Goal: Task Accomplishment & Management: Use online tool/utility

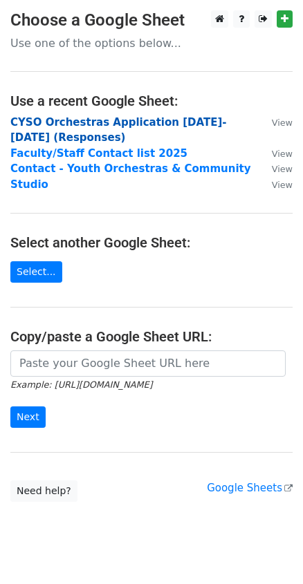
click at [72, 124] on strong "CYSO Orchestras Application 2025-2026 (Responses)" at bounding box center [118, 130] width 216 height 28
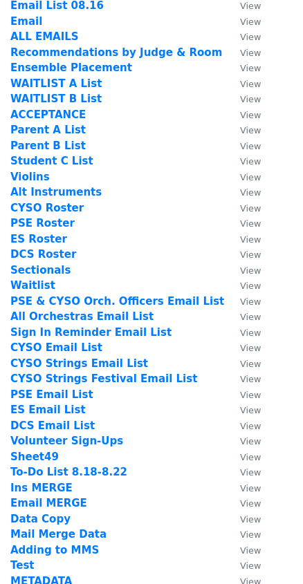
scroll to position [188, 0]
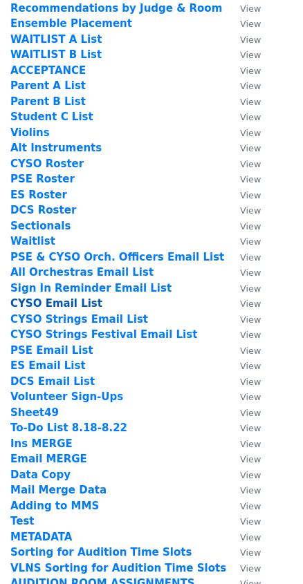
click at [66, 300] on strong "CYSO Email List" at bounding box center [56, 303] width 92 height 12
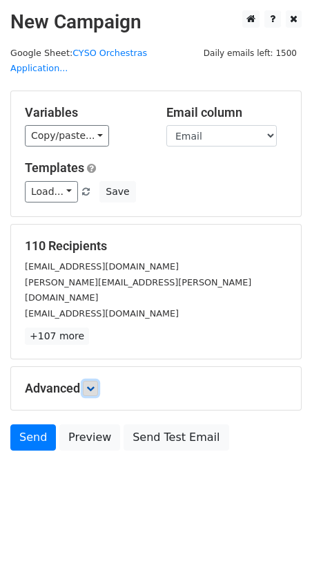
click at [90, 384] on icon at bounding box center [90, 388] width 8 height 8
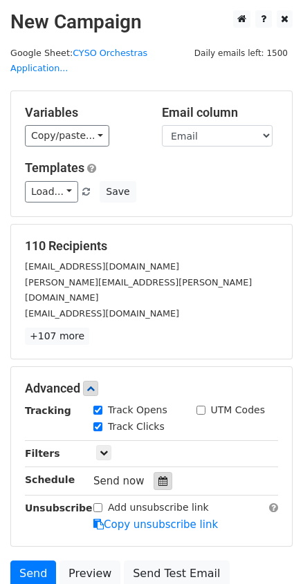
click at [158, 476] on icon at bounding box center [162, 481] width 9 height 10
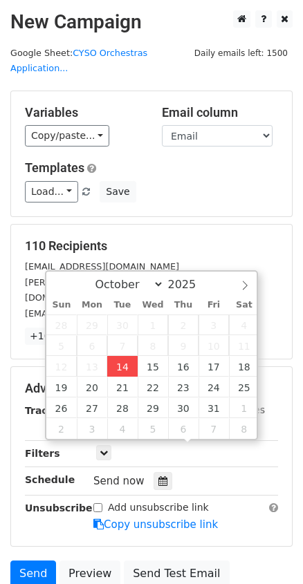
type input "2025-10-14 12:16"
type input "16"
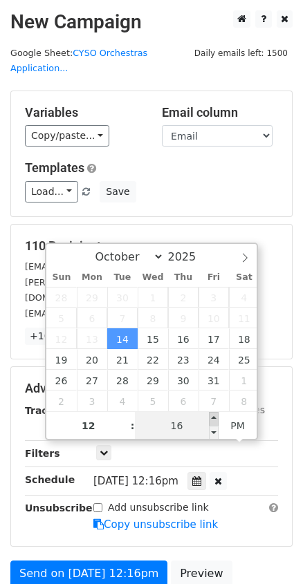
type input "2025-10-14 12:21"
type input "21"
click at [212, 418] on span at bounding box center [214, 419] width 10 height 14
click at [284, 403] on div "UTM Codes" at bounding box center [237, 411] width 103 height 17
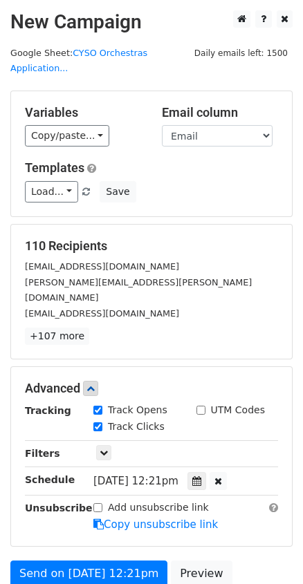
scroll to position [120, 0]
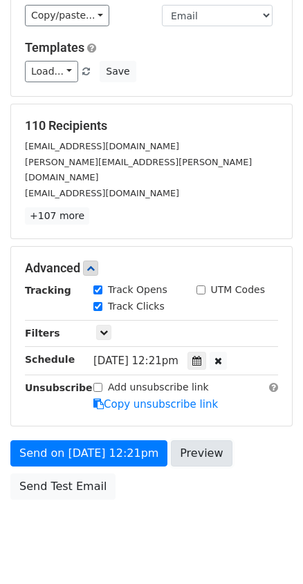
click at [204, 440] on link "Preview" at bounding box center [201, 453] width 61 height 26
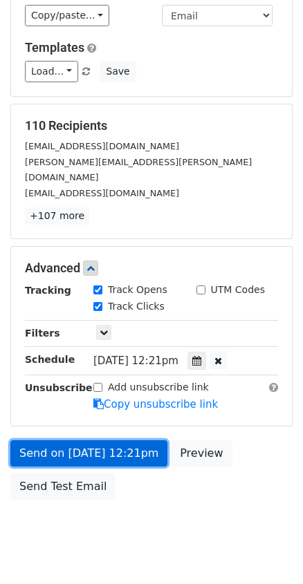
click at [105, 440] on link "Send on Oct 14 at 12:21pm" at bounding box center [88, 453] width 157 height 26
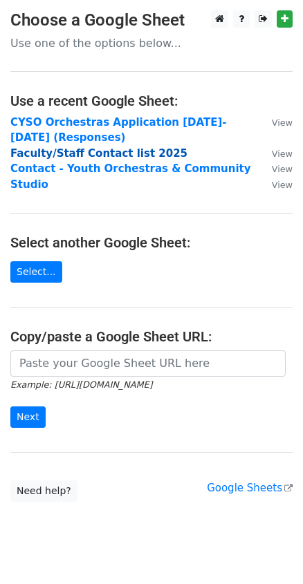
click at [106, 151] on strong "Faculty/Staff Contact list 2025" at bounding box center [98, 153] width 177 height 12
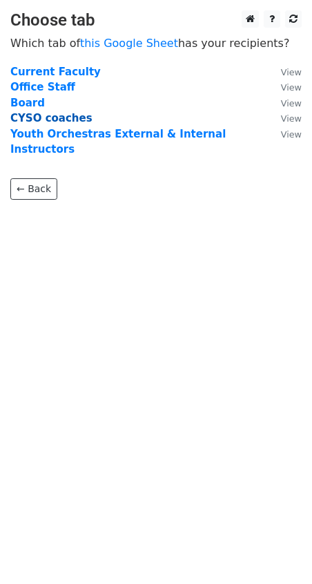
click at [47, 115] on strong "CYSO coaches" at bounding box center [51, 118] width 82 height 12
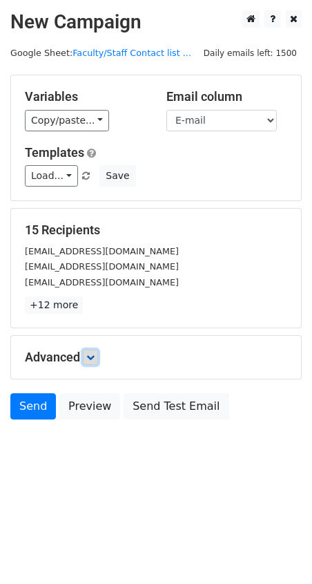
click at [95, 360] on icon at bounding box center [90, 357] width 8 height 8
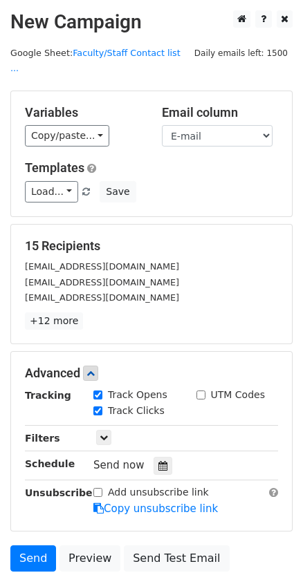
click at [123, 403] on label "Track Clicks" at bounding box center [136, 410] width 57 height 15
click at [102, 406] on input "Track Clicks" at bounding box center [97, 410] width 9 height 9
checkbox input "false"
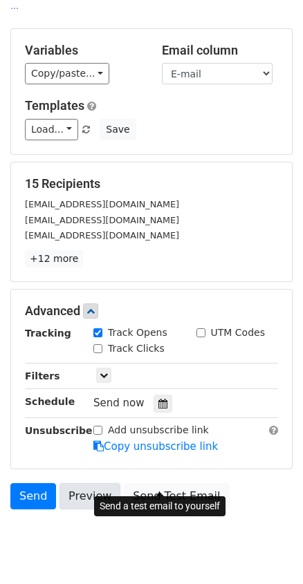
click at [86, 483] on link "Preview" at bounding box center [89, 496] width 61 height 26
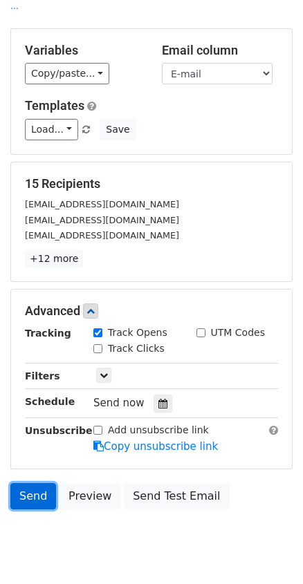
click at [41, 483] on link "Send" at bounding box center [33, 496] width 46 height 26
